Goal: Task Accomplishment & Management: Manage account settings

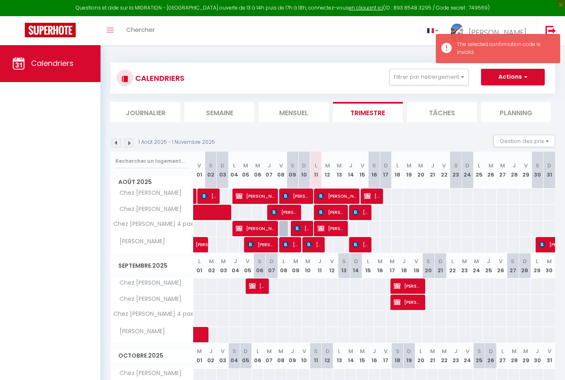
select select
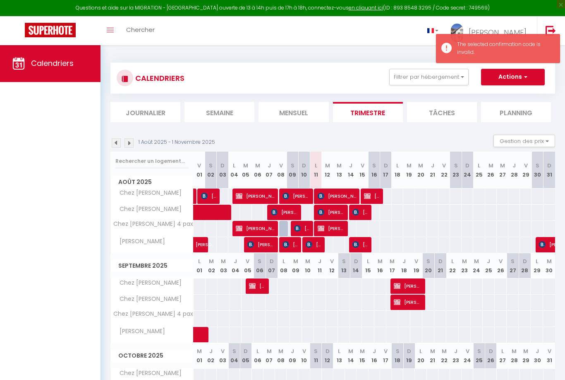
select select
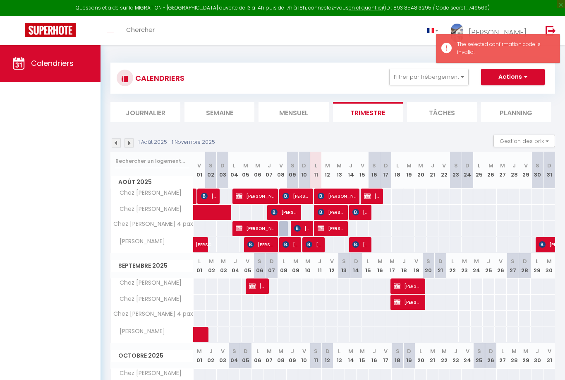
select select
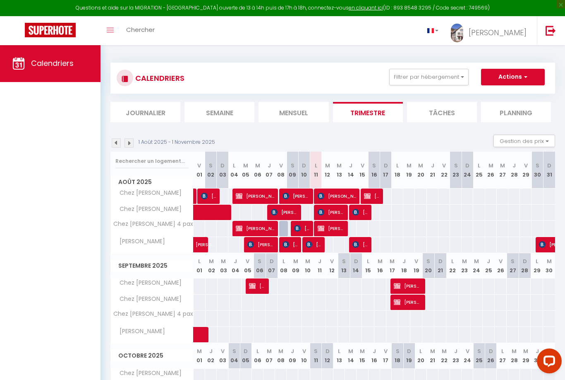
click at [296, 195] on span "[PERSON_NAME]" at bounding box center [296, 196] width 27 height 16
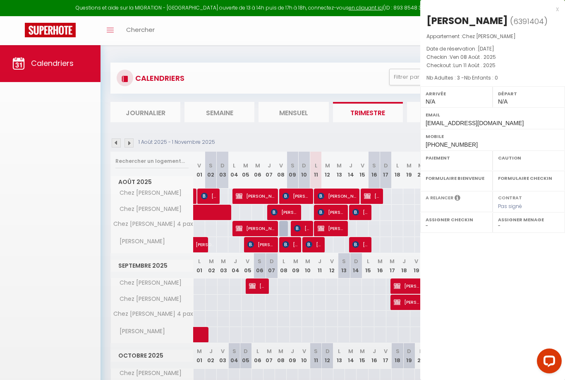
select select "OK"
select select "0"
select select "1"
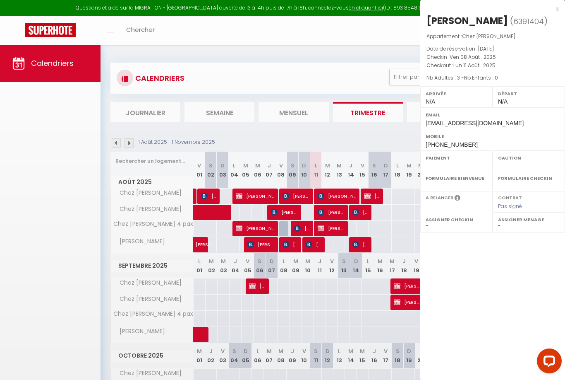
select select
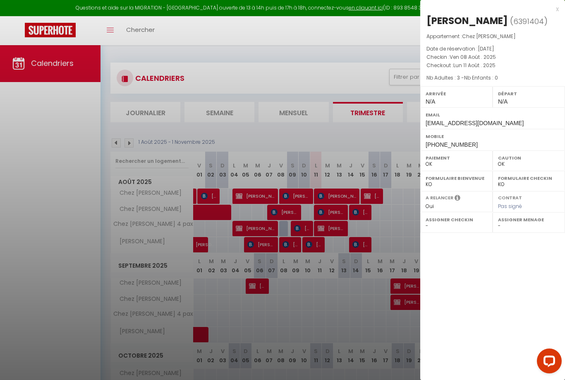
click at [559, 10] on div "x" at bounding box center [490, 9] width 139 height 10
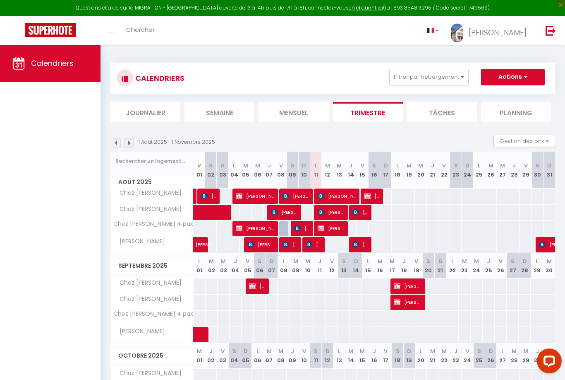
click at [335, 225] on span "[PERSON_NAME]" at bounding box center [331, 228] width 27 height 16
select select "KO"
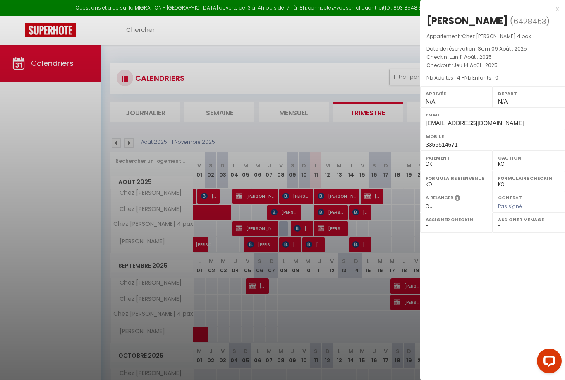
click at [556, 10] on div "x" at bounding box center [490, 9] width 139 height 10
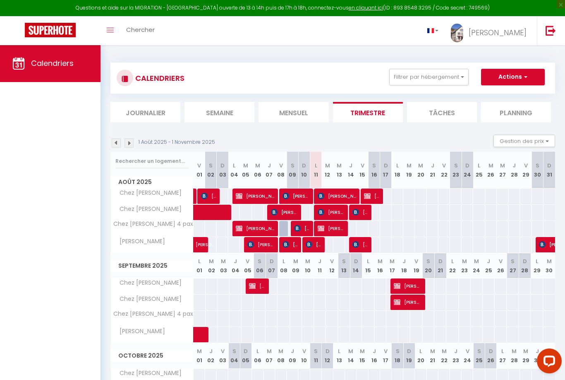
click at [376, 197] on span "[PERSON_NAME]" at bounding box center [371, 196] width 15 height 16
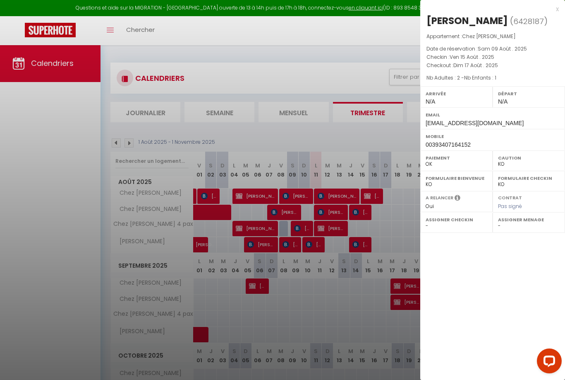
click at [557, 10] on div "x" at bounding box center [490, 9] width 139 height 10
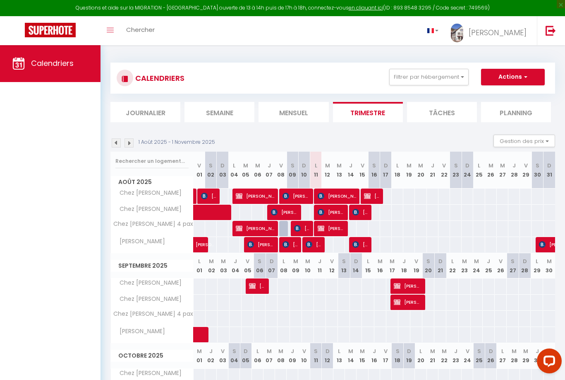
click at [375, 198] on span "[PERSON_NAME]" at bounding box center [371, 196] width 15 height 16
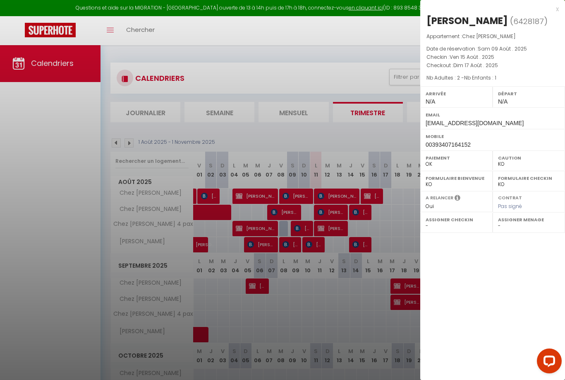
click at [558, 10] on div "x" at bounding box center [490, 9] width 139 height 10
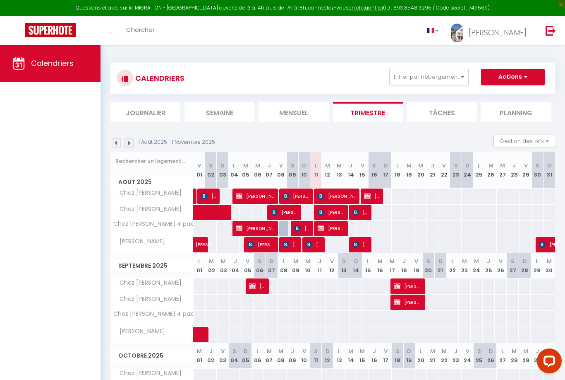
click at [337, 231] on span "[PERSON_NAME]" at bounding box center [331, 228] width 27 height 16
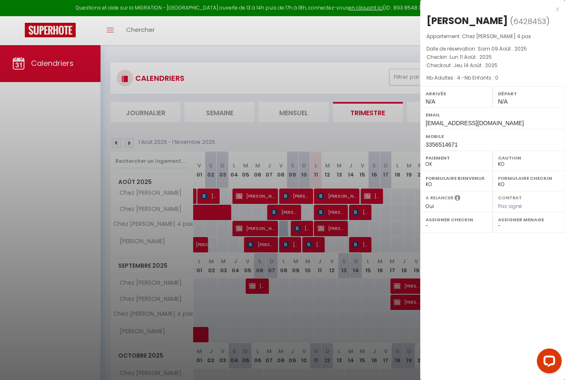
click at [556, 10] on div "x" at bounding box center [490, 9] width 139 height 10
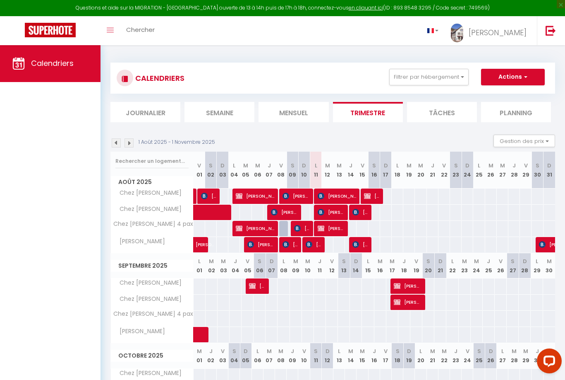
click at [329, 214] on span "[PERSON_NAME]" at bounding box center [331, 212] width 27 height 16
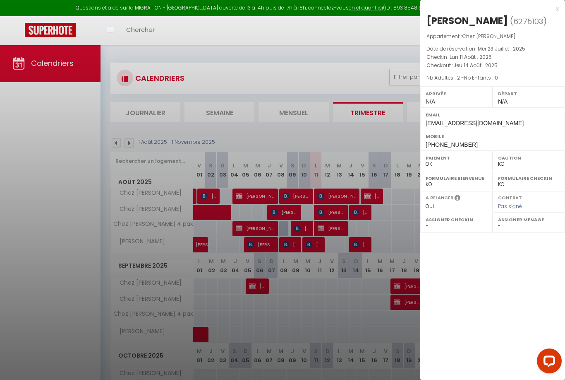
click at [558, 11] on div "x" at bounding box center [490, 9] width 139 height 10
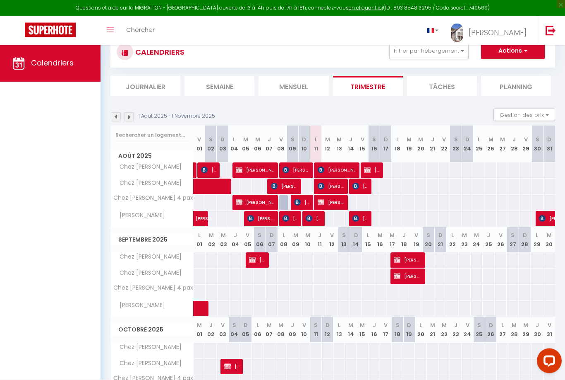
scroll to position [60, 0]
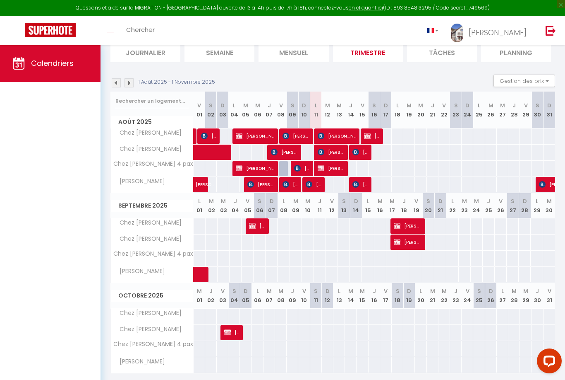
click at [230, 335] on span "[PERSON_NAME]" at bounding box center [231, 332] width 15 height 16
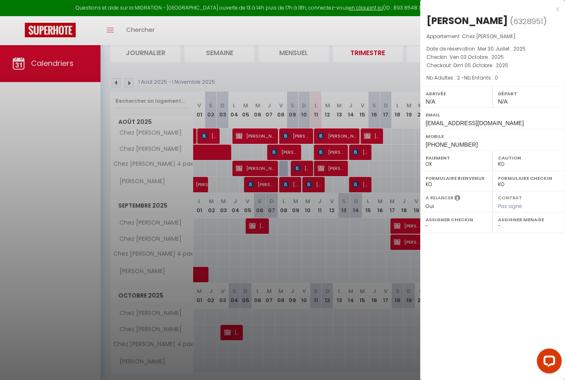
click at [558, 9] on div "x" at bounding box center [490, 9] width 139 height 10
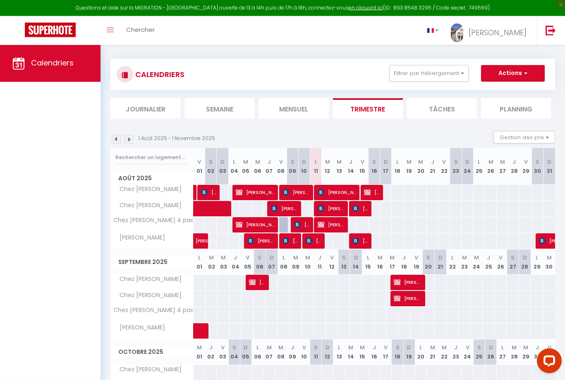
scroll to position [0, 0]
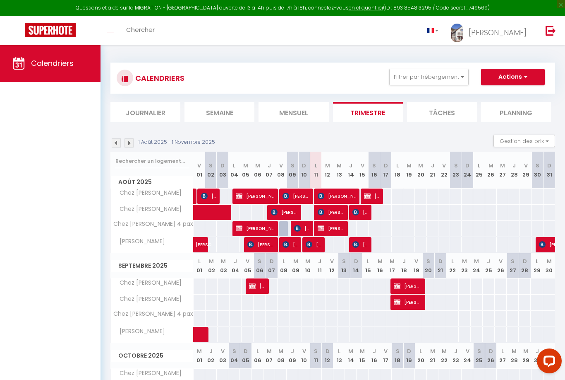
click at [113, 137] on div "1 Août 2025 - 1 Novembre 2025 Gestion des prix Nb Nuits minimum Règles Disponib…" at bounding box center [333, 143] width 445 height 17
click at [116, 141] on img at bounding box center [116, 142] width 9 height 9
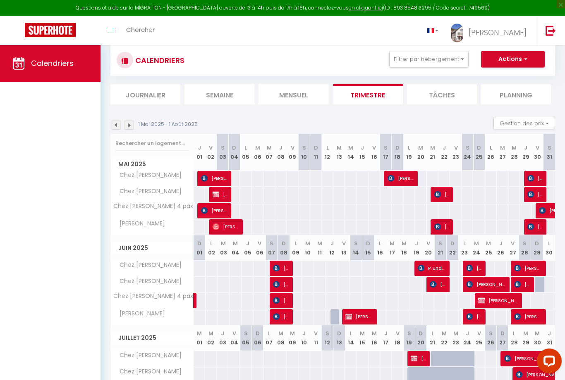
scroll to position [60, 0]
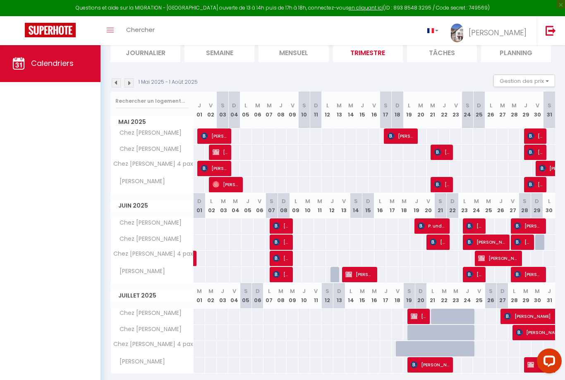
click at [534, 363] on img at bounding box center [531, 364] width 7 height 7
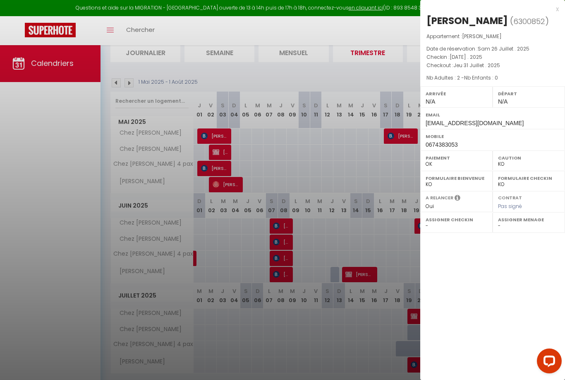
click at [559, 9] on div "x" at bounding box center [490, 9] width 139 height 10
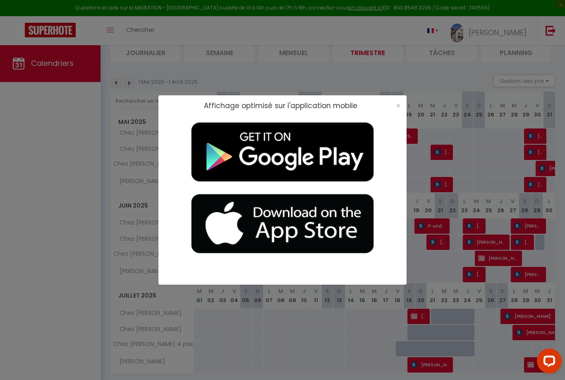
scroll to position [13, 0]
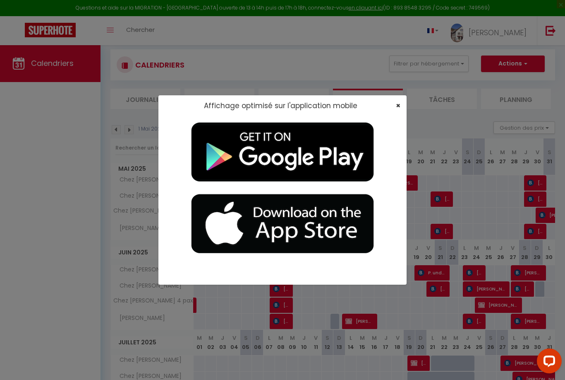
click at [398, 108] on span "×" at bounding box center [398, 105] width 5 height 10
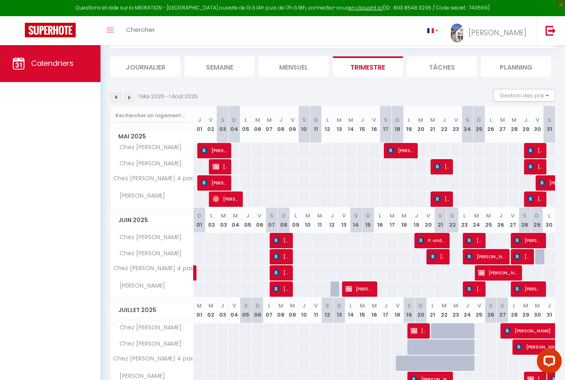
scroll to position [60, 0]
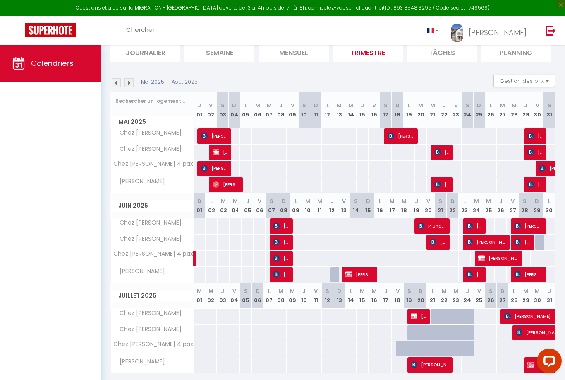
click at [128, 83] on img at bounding box center [129, 82] width 9 height 9
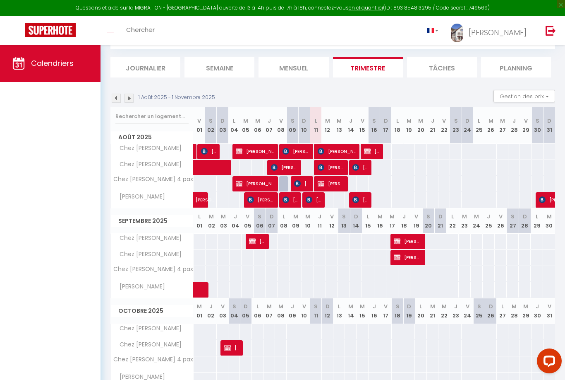
click at [116, 96] on img at bounding box center [116, 98] width 9 height 9
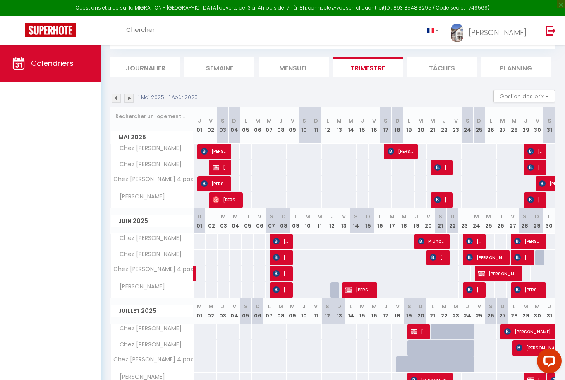
click at [318, 64] on li "Mensuel" at bounding box center [294, 67] width 70 height 20
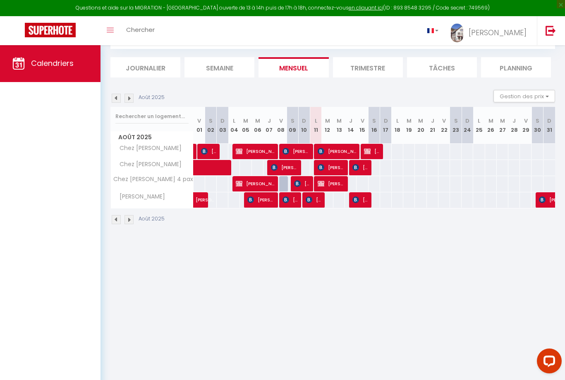
click at [359, 69] on li "Trimestre" at bounding box center [368, 67] width 70 height 20
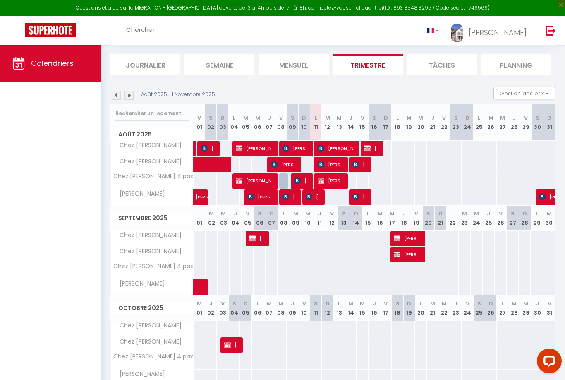
scroll to position [45, 0]
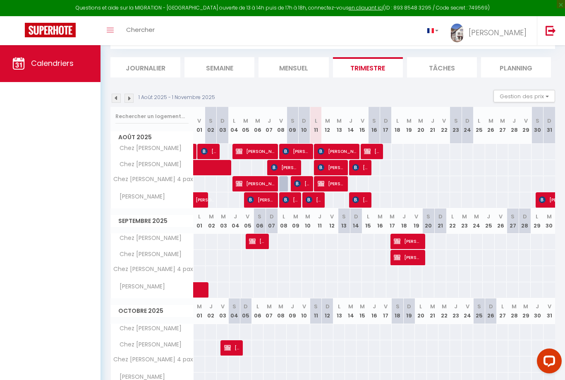
click at [117, 96] on img at bounding box center [116, 98] width 9 height 9
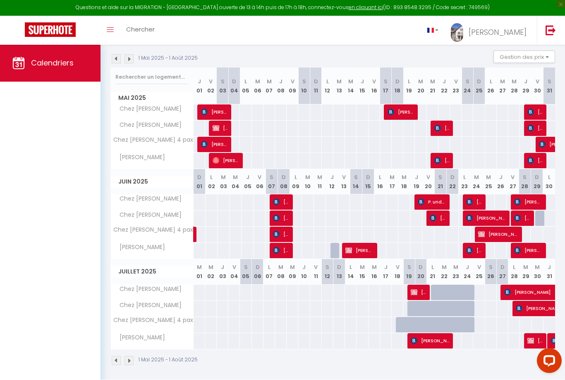
scroll to position [87, 0]
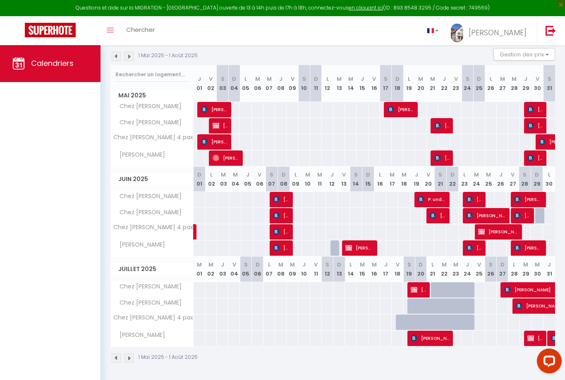
click at [507, 235] on span "[PERSON_NAME]" at bounding box center [498, 232] width 38 height 16
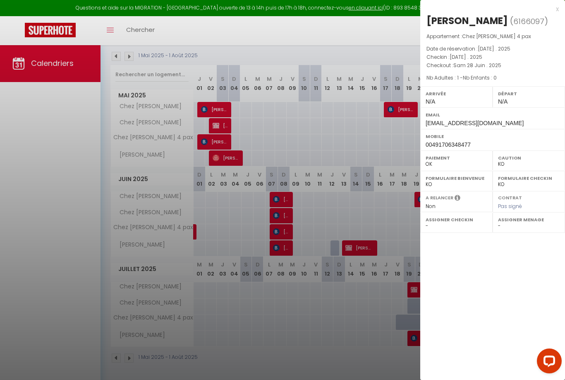
click at [558, 10] on div "x" at bounding box center [490, 9] width 139 height 10
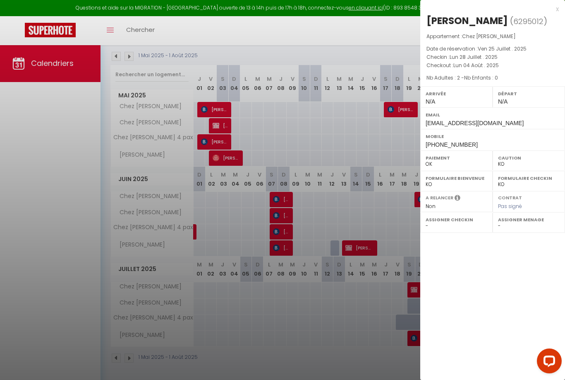
click at [550, 12] on div "x" at bounding box center [490, 9] width 139 height 10
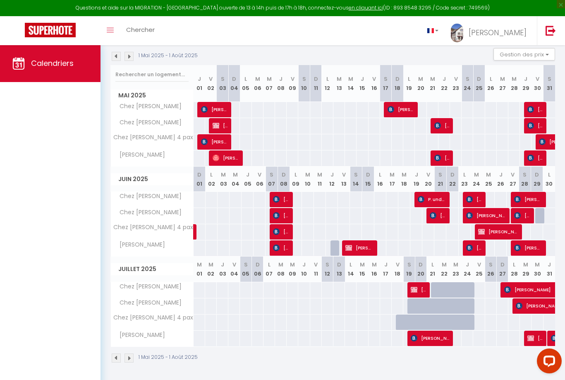
click at [468, 0] on div "Questions et aide sur la MIGRATION - [GEOGRAPHIC_DATA] ouverte de 13 à 14h puis…" at bounding box center [282, 8] width 565 height 16
